Goal: Find specific page/section: Find specific page/section

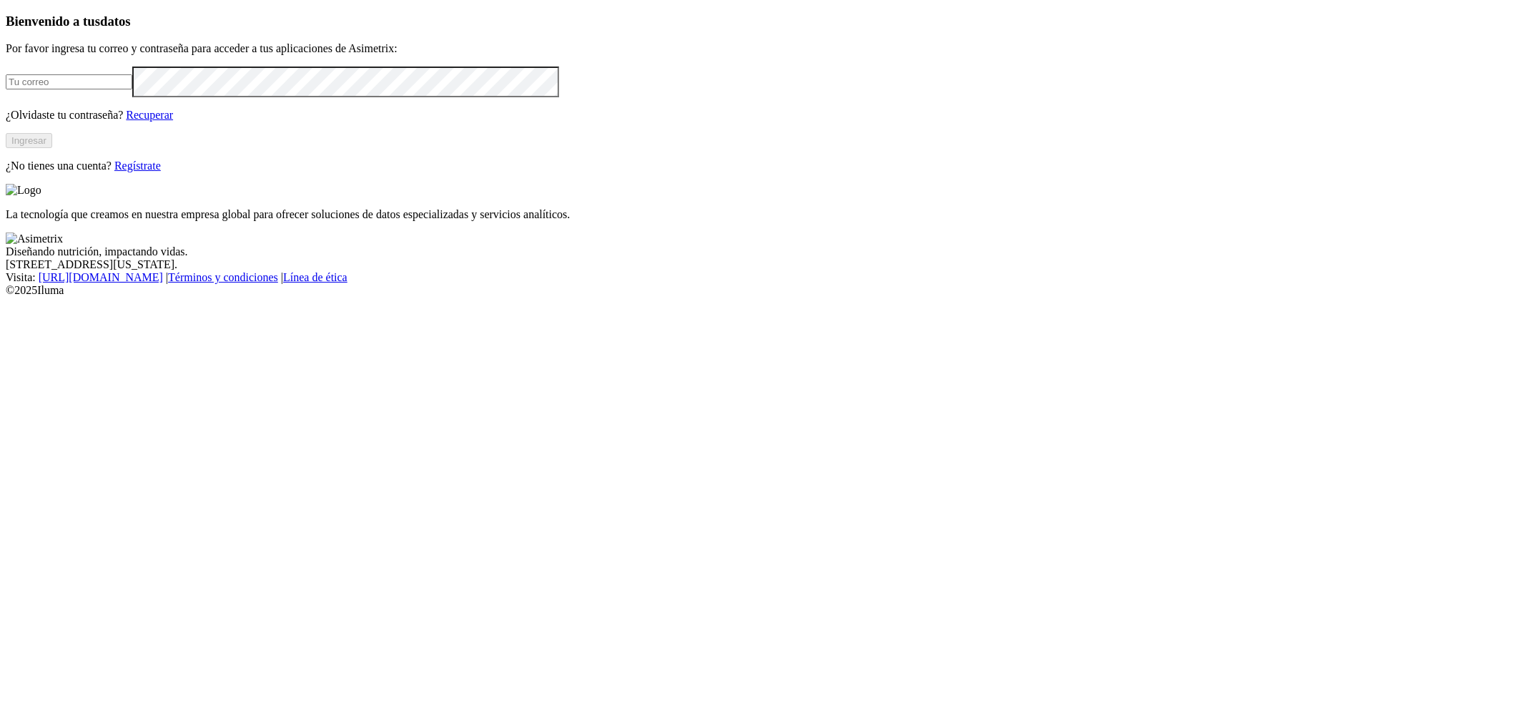
click at [132, 89] on input "email" at bounding box center [69, 81] width 127 height 15
type input "[PERSON_NAME][EMAIL_ADDRESS][PERSON_NAME][DOMAIN_NAME]"
click at [52, 148] on button "Ingresar" at bounding box center [29, 140] width 46 height 15
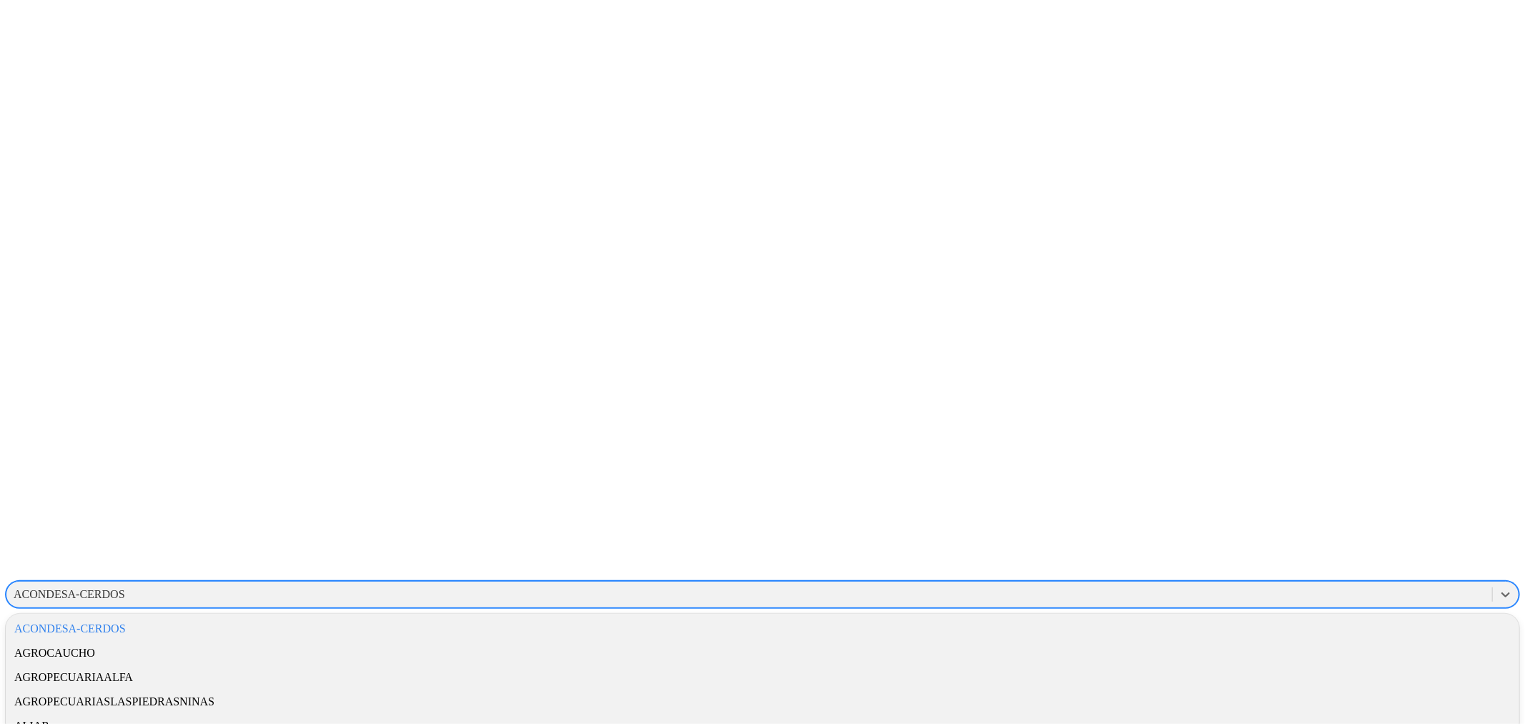
click at [1290, 583] on div "ACONDESA-CERDOS" at bounding box center [749, 593] width 1486 height 21
click at [1316, 591] on div "AVSA" at bounding box center [763, 603] width 1514 height 24
